Goal: Find specific page/section: Find specific page/section

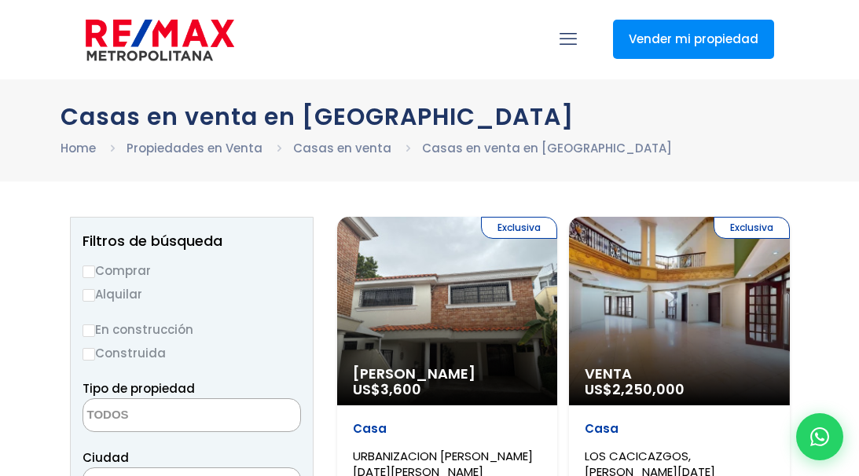
select select
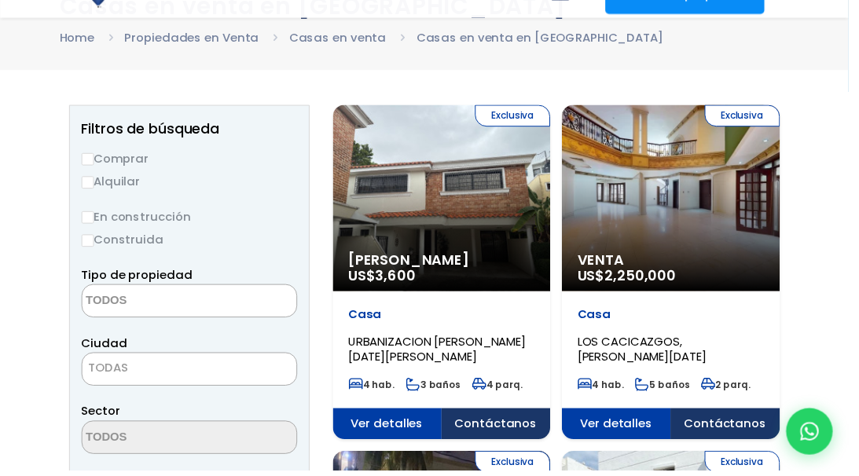
scroll to position [126, 0]
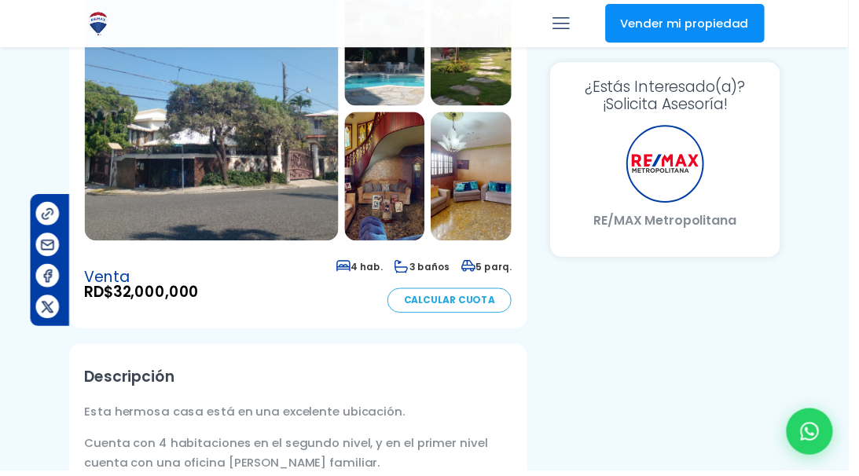
scroll to position [252, 236]
